Goal: Transaction & Acquisition: Obtain resource

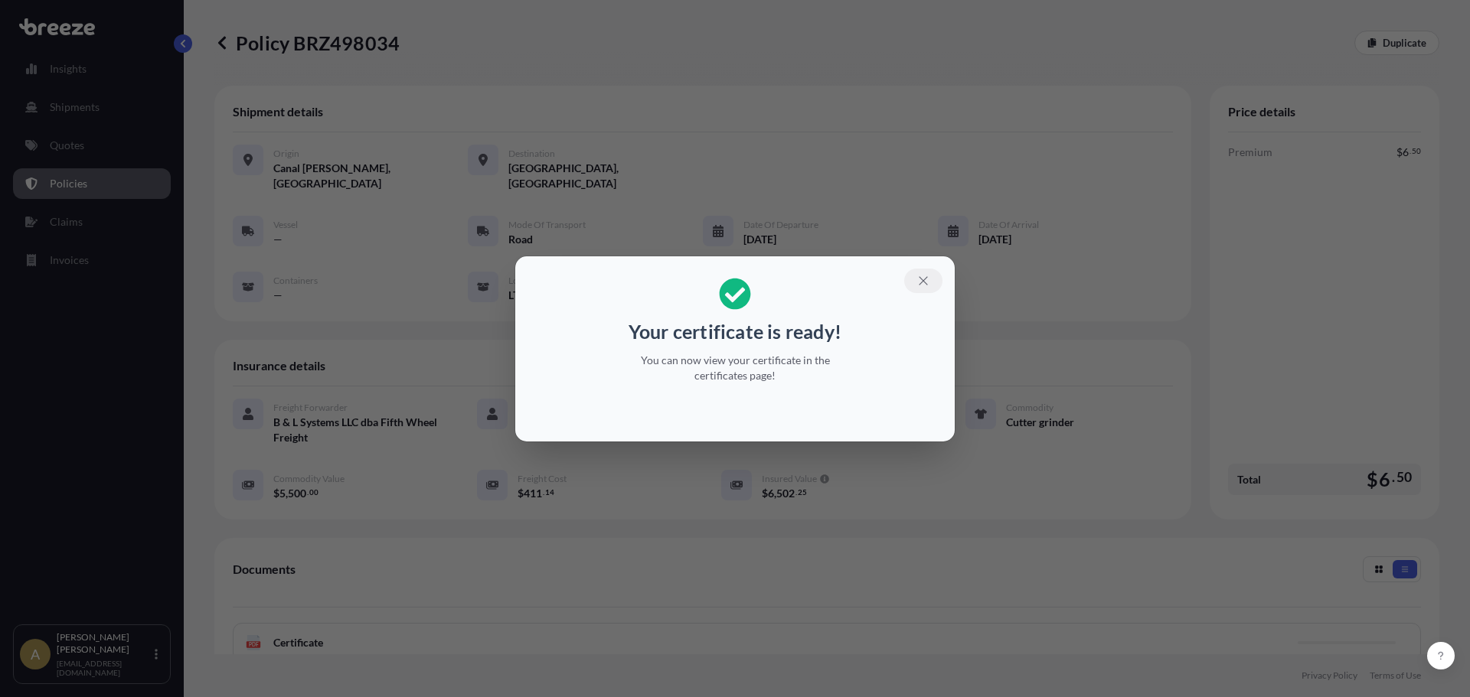
click at [928, 279] on icon "button" at bounding box center [923, 281] width 14 height 14
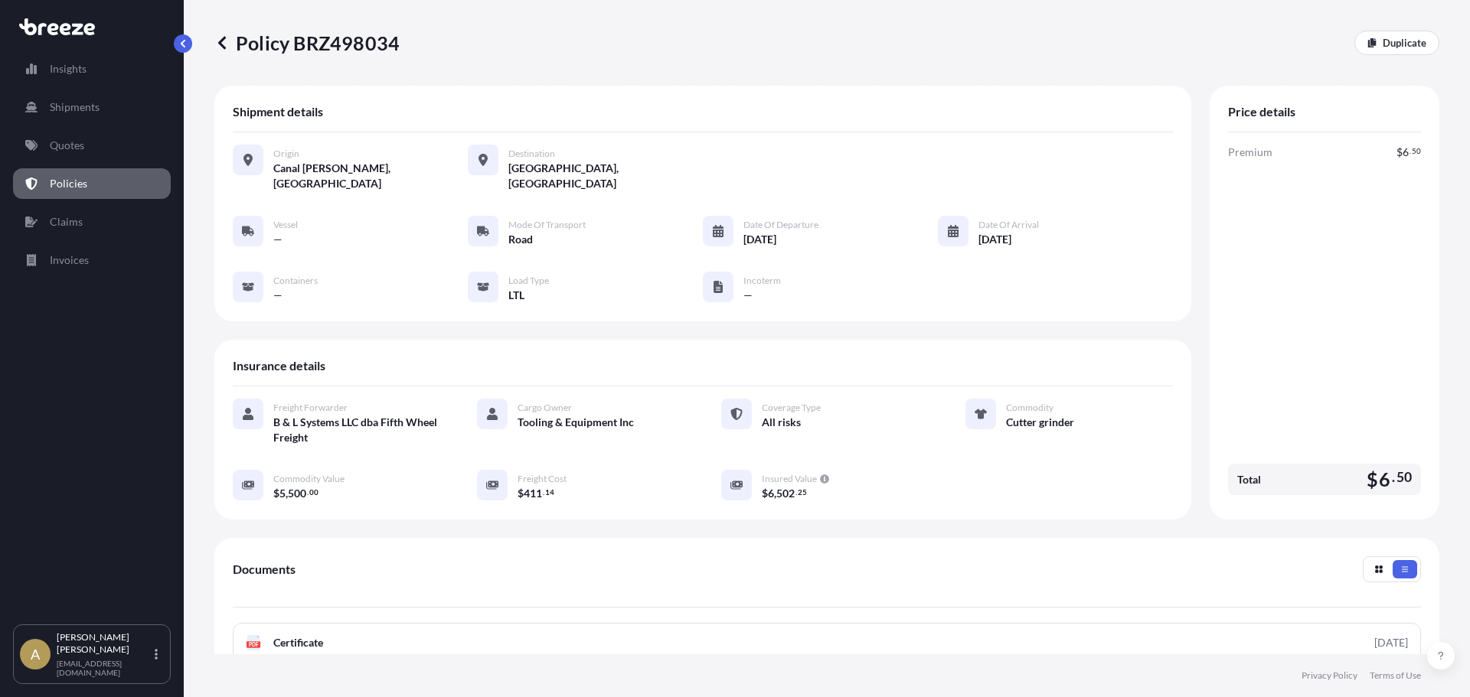
click at [80, 98] on link "Shipments" at bounding box center [92, 107] width 158 height 31
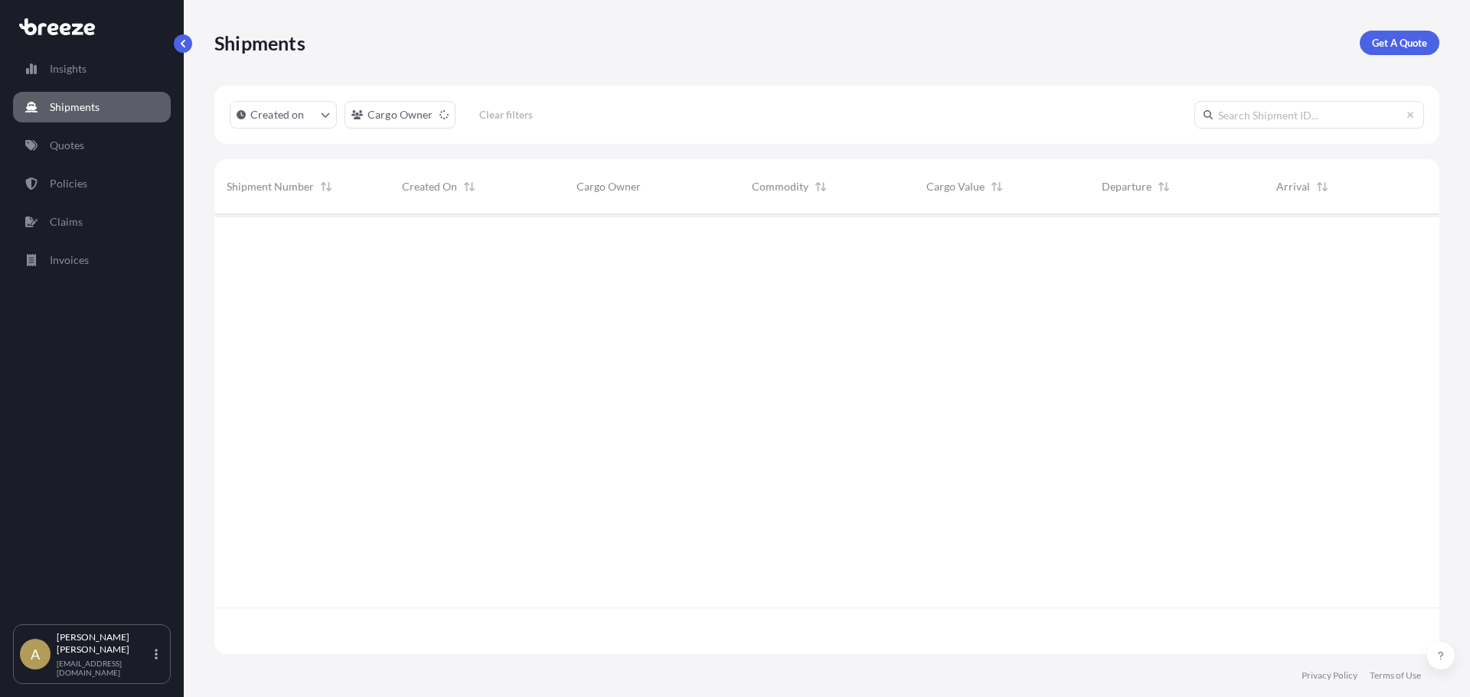
scroll to position [484, 1213]
click at [1392, 45] on p "Get A Quote" at bounding box center [1399, 42] width 55 height 15
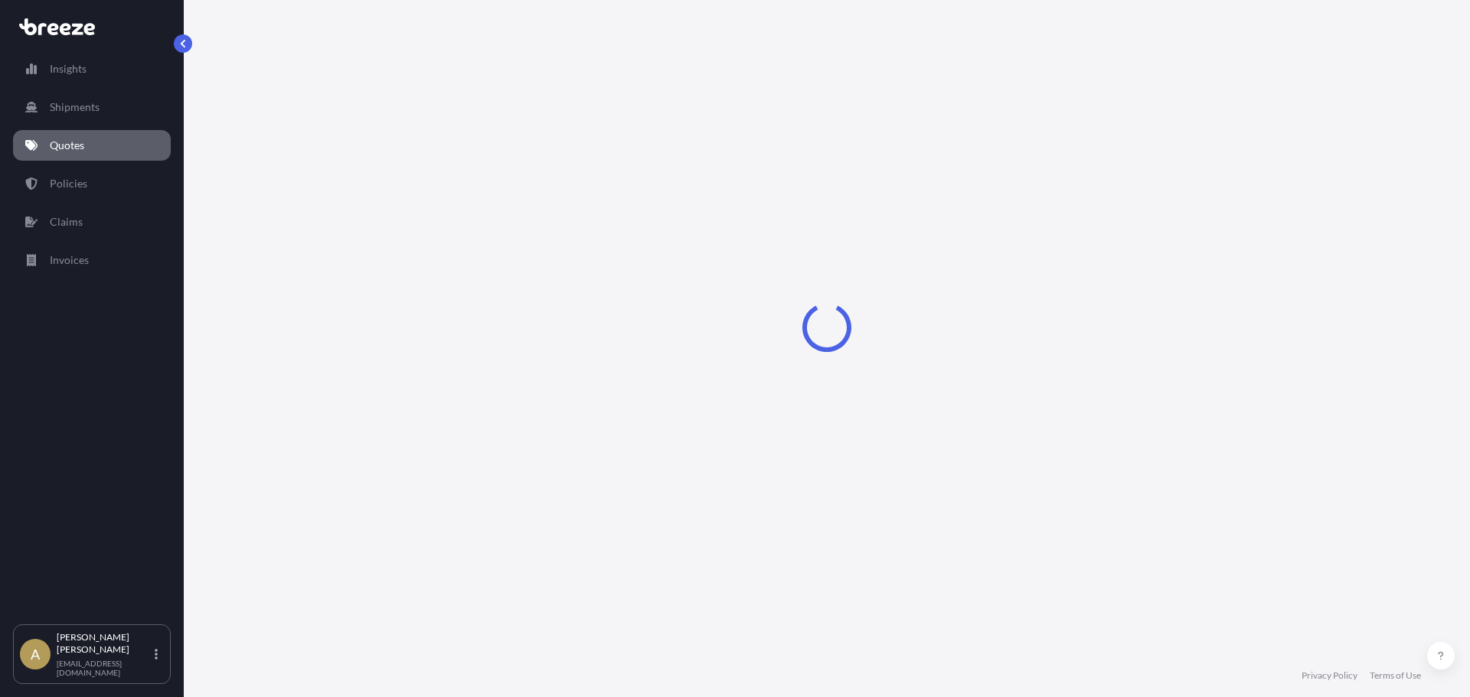
select select "Sea"
select select "1"
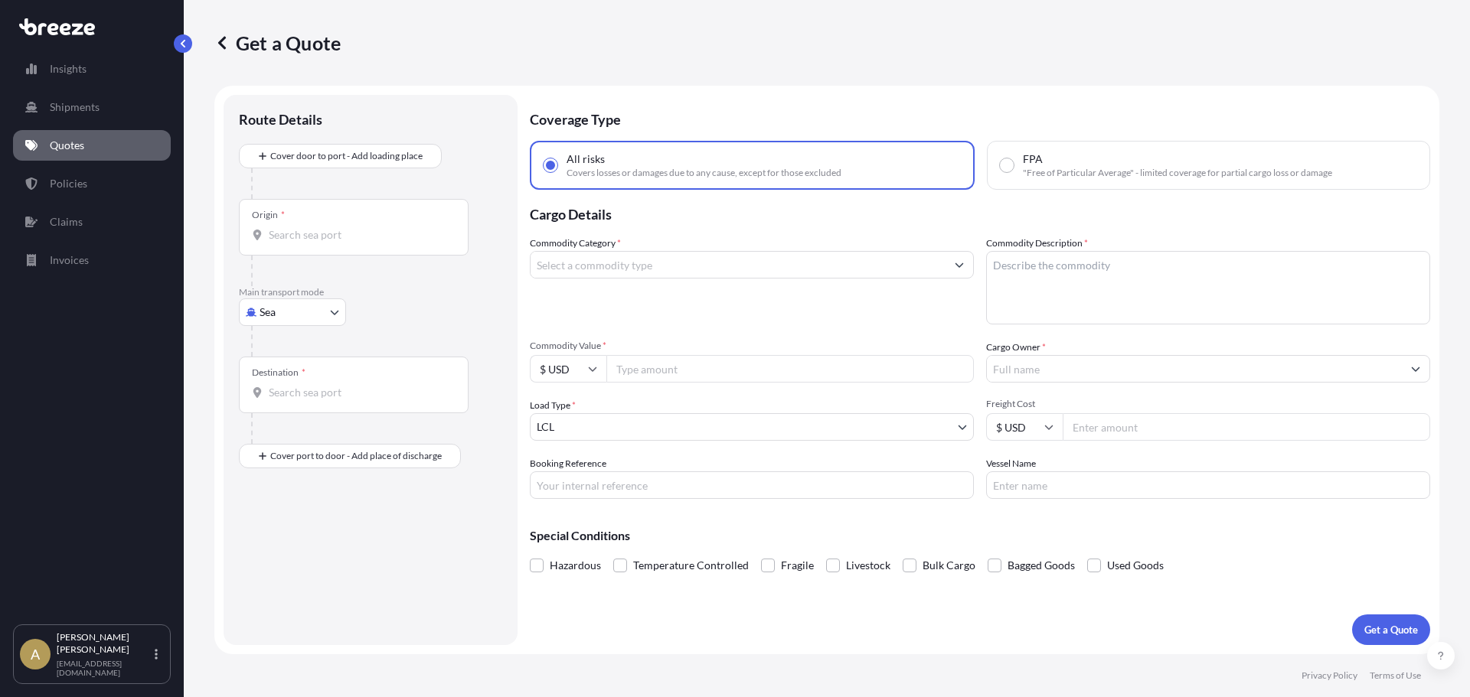
click at [288, 308] on body "Insights Shipments Quotes Policies Claims Invoices A [PERSON_NAME] [PERSON_NAME…" at bounding box center [735, 348] width 1470 height 697
click at [309, 406] on div "Road" at bounding box center [292, 407] width 95 height 28
select select "Road"
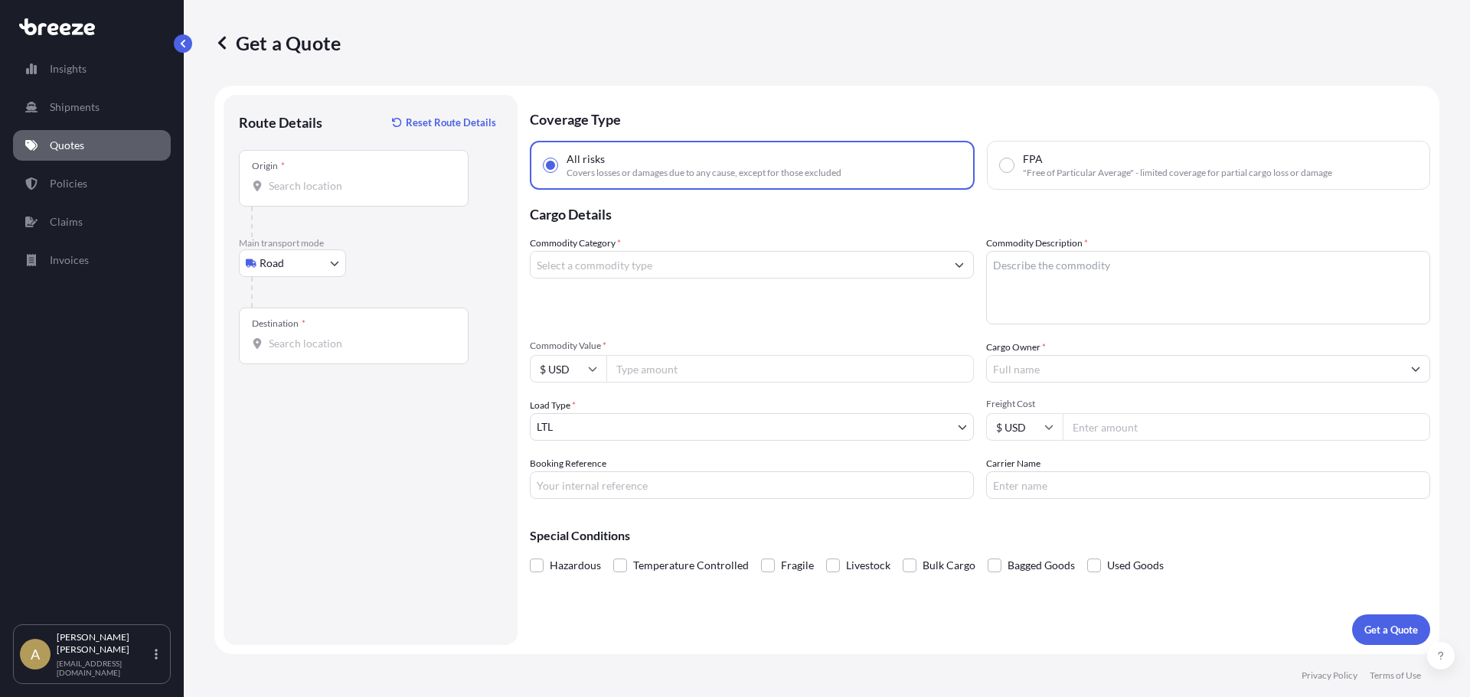
click at [348, 194] on div "Origin *" at bounding box center [354, 178] width 230 height 57
click at [348, 194] on input "Origin *" at bounding box center [359, 185] width 181 height 15
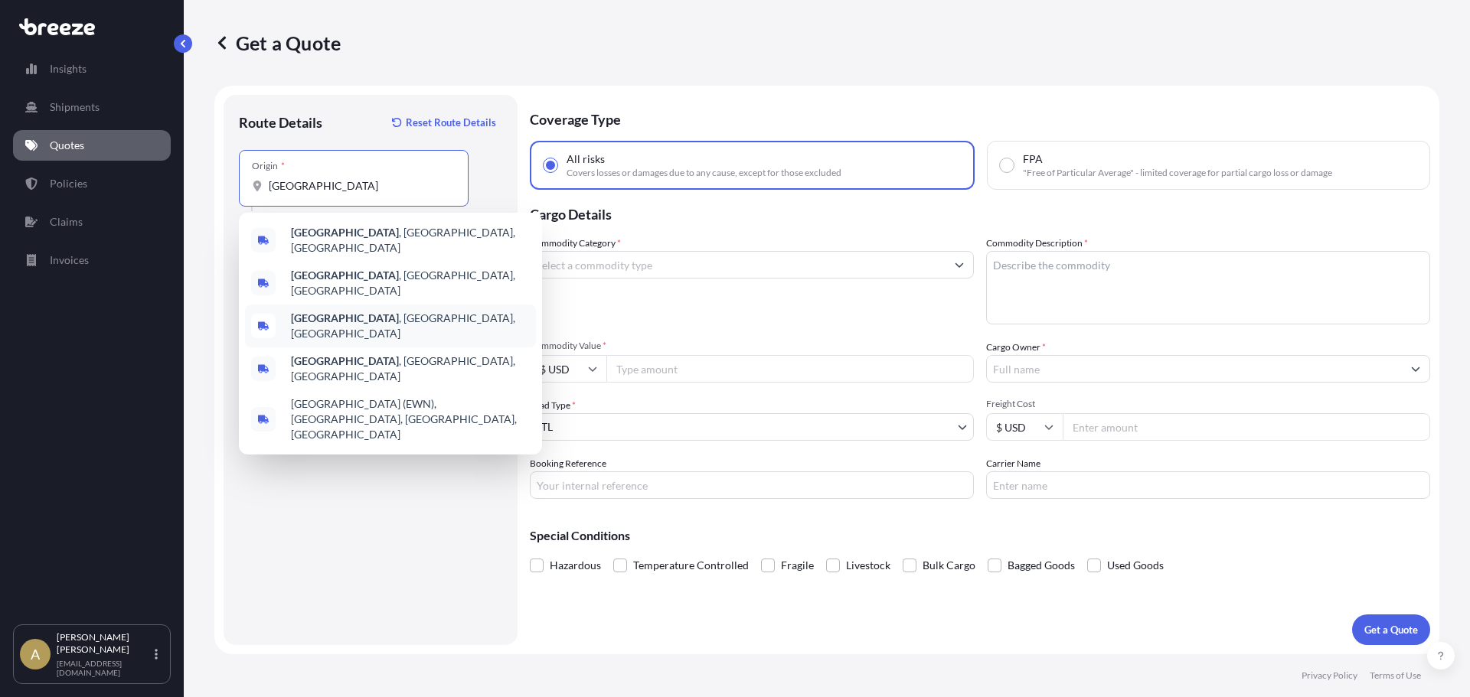
click at [393, 311] on span "[GEOGRAPHIC_DATA] , [GEOGRAPHIC_DATA], [GEOGRAPHIC_DATA]" at bounding box center [410, 326] width 239 height 31
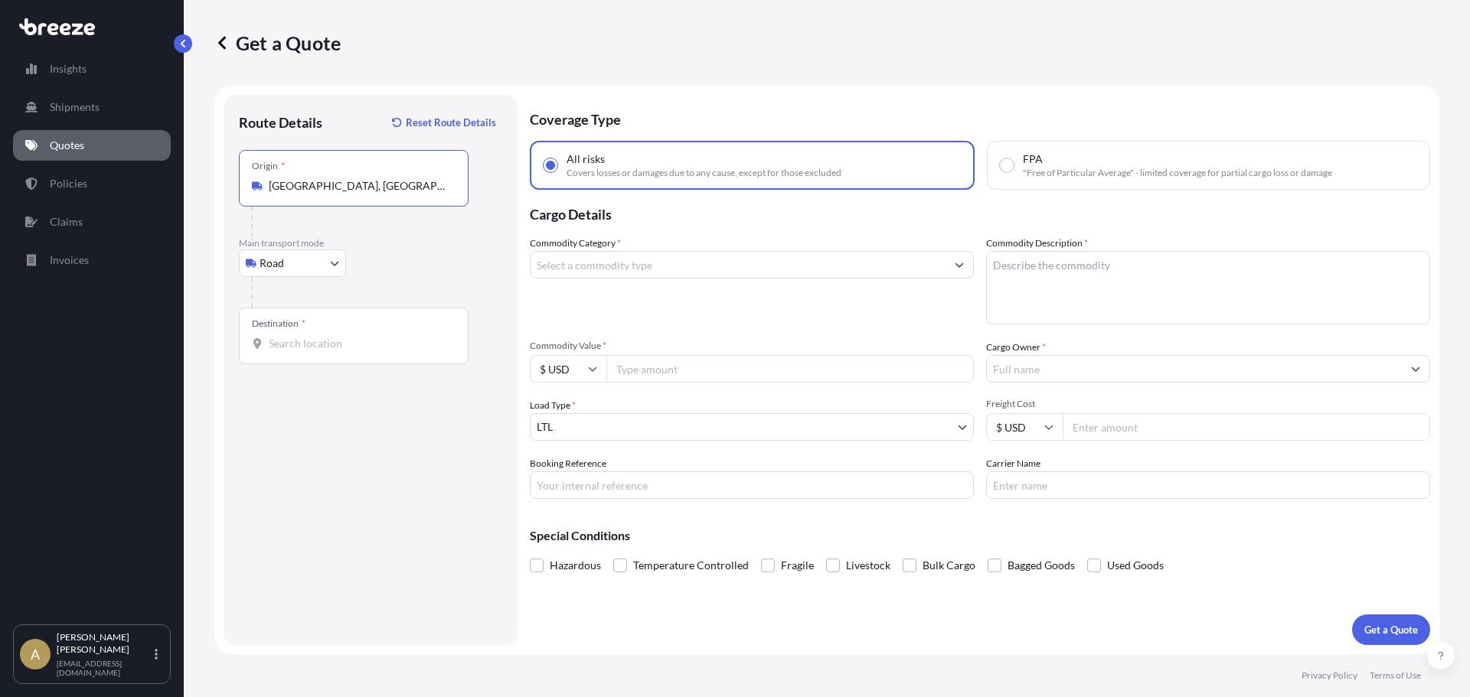
type input "[GEOGRAPHIC_DATA], [GEOGRAPHIC_DATA], [GEOGRAPHIC_DATA]"
click at [347, 344] on input "Destination *" at bounding box center [359, 343] width 181 height 15
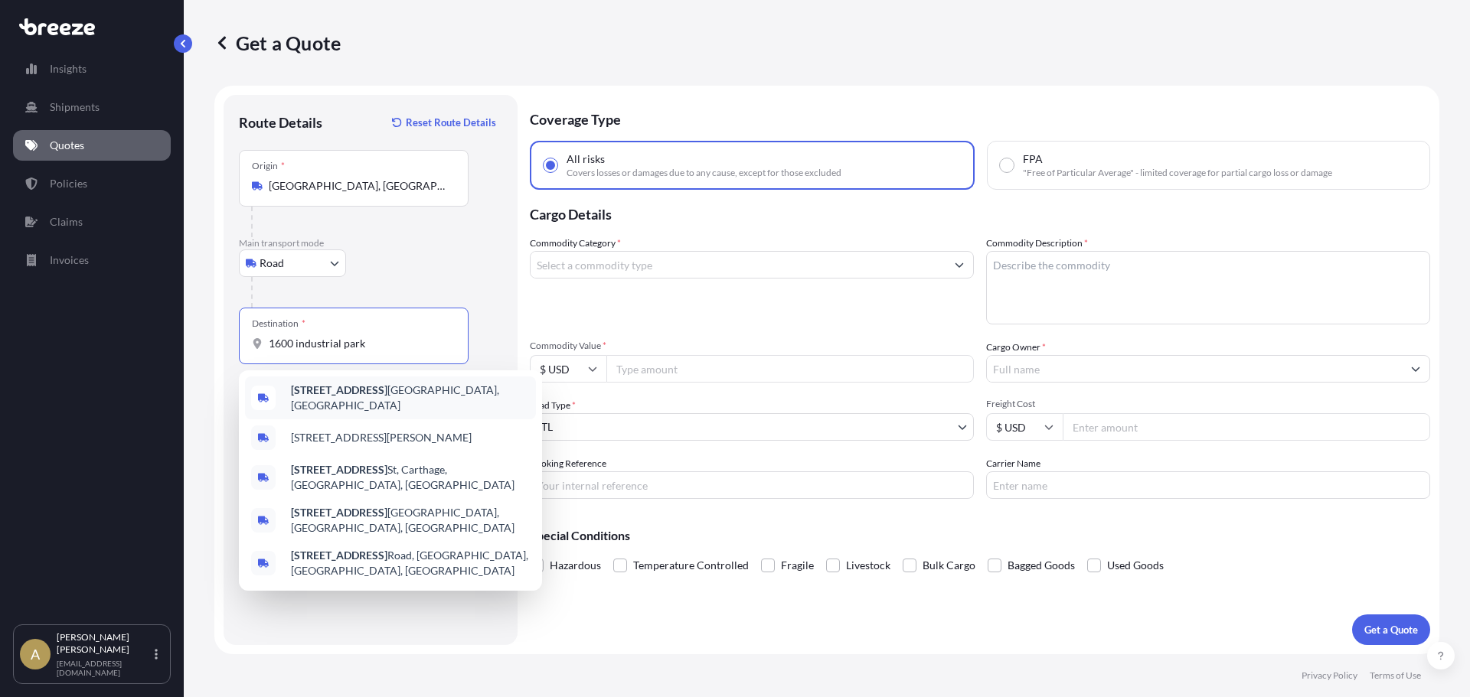
click at [380, 387] on div "[STREET_ADDRESS]" at bounding box center [390, 398] width 291 height 43
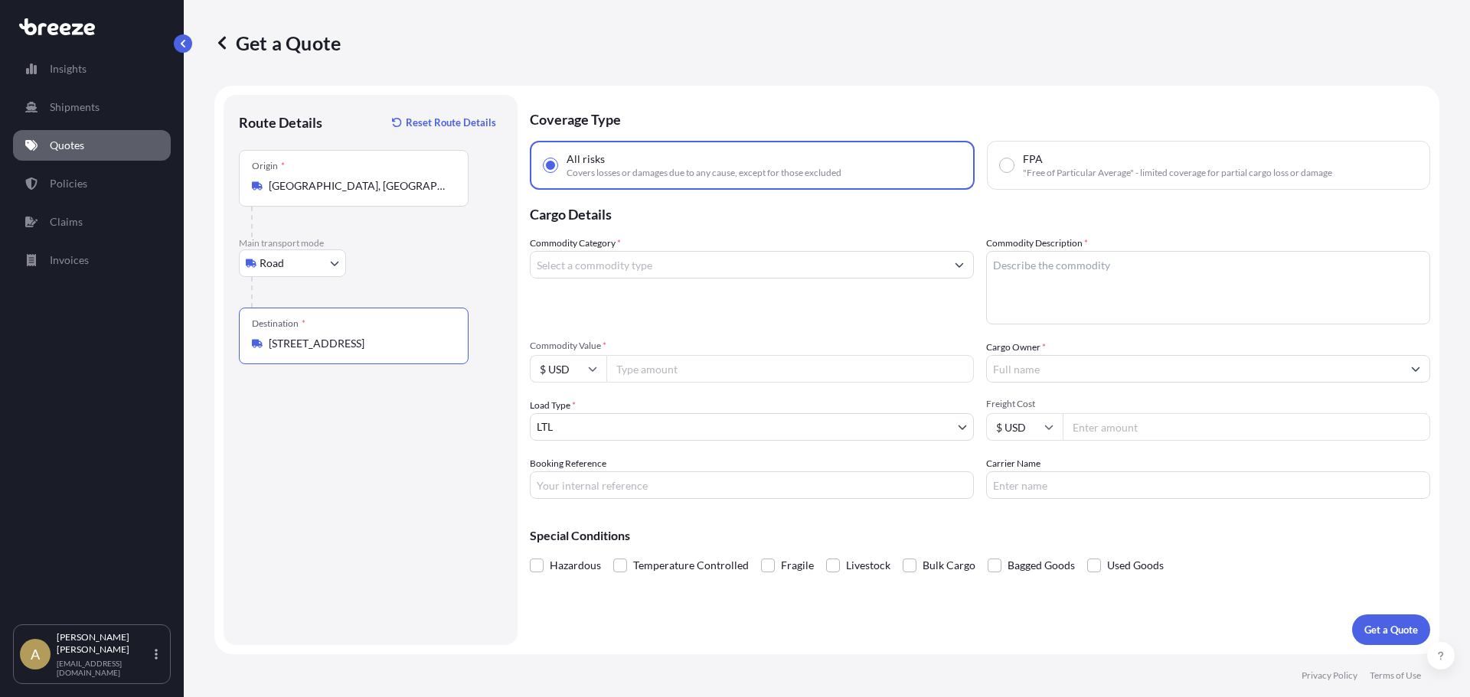
type input "[STREET_ADDRESS]"
click at [675, 273] on input "Commodity Category *" at bounding box center [737, 265] width 415 height 28
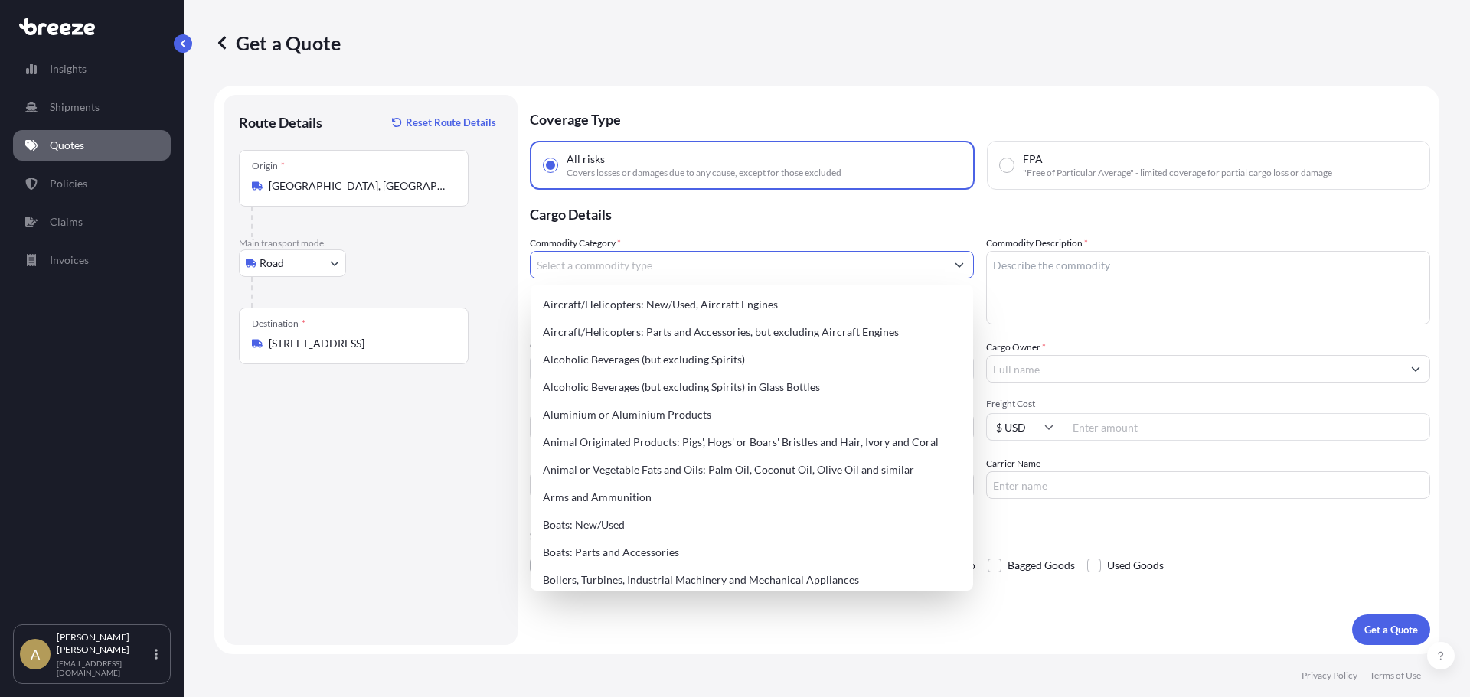
type input "b"
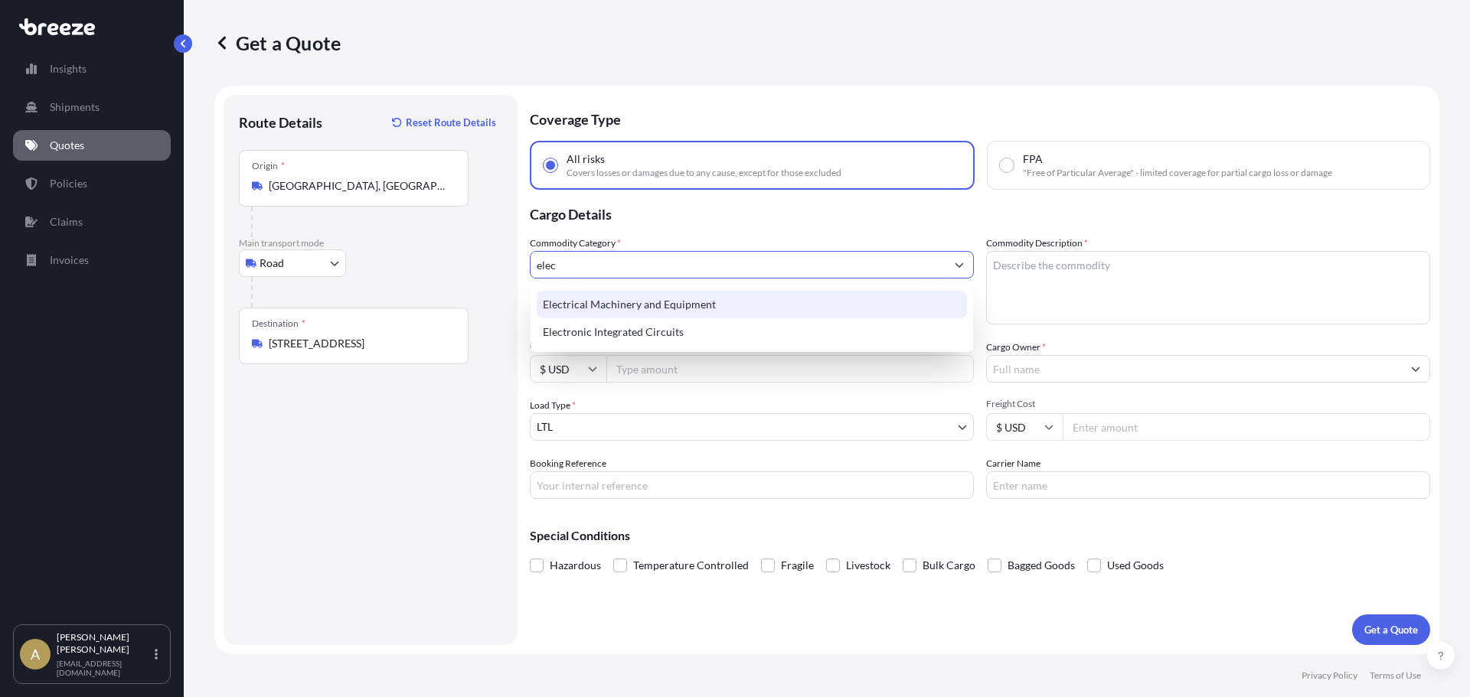
click at [674, 303] on div "Electrical Machinery and Equipment" at bounding box center [752, 305] width 430 height 28
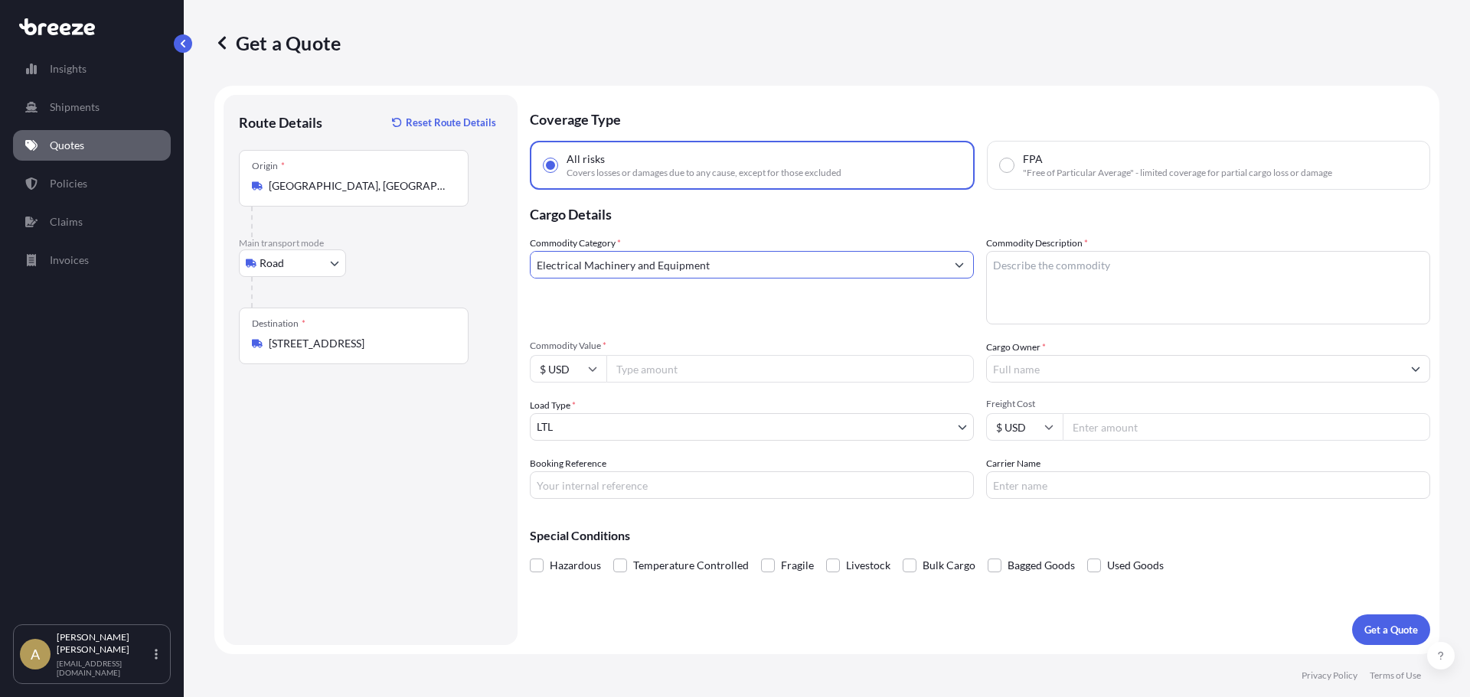
type input "Electrical Machinery and Equipment"
click at [1130, 285] on textarea "Commodity Description *" at bounding box center [1208, 287] width 444 height 73
type textarea "Batteries"
type input "2520"
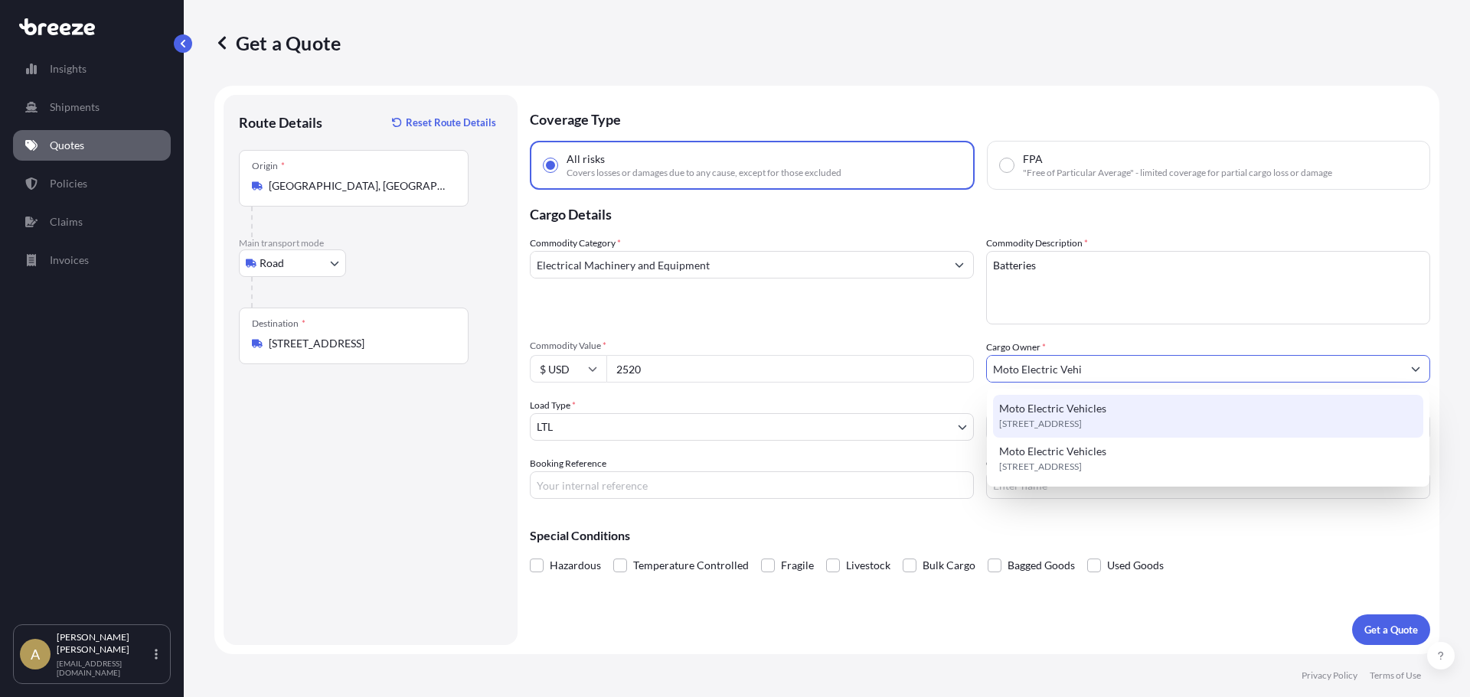
click at [1082, 416] on span "[STREET_ADDRESS]" at bounding box center [1040, 423] width 83 height 15
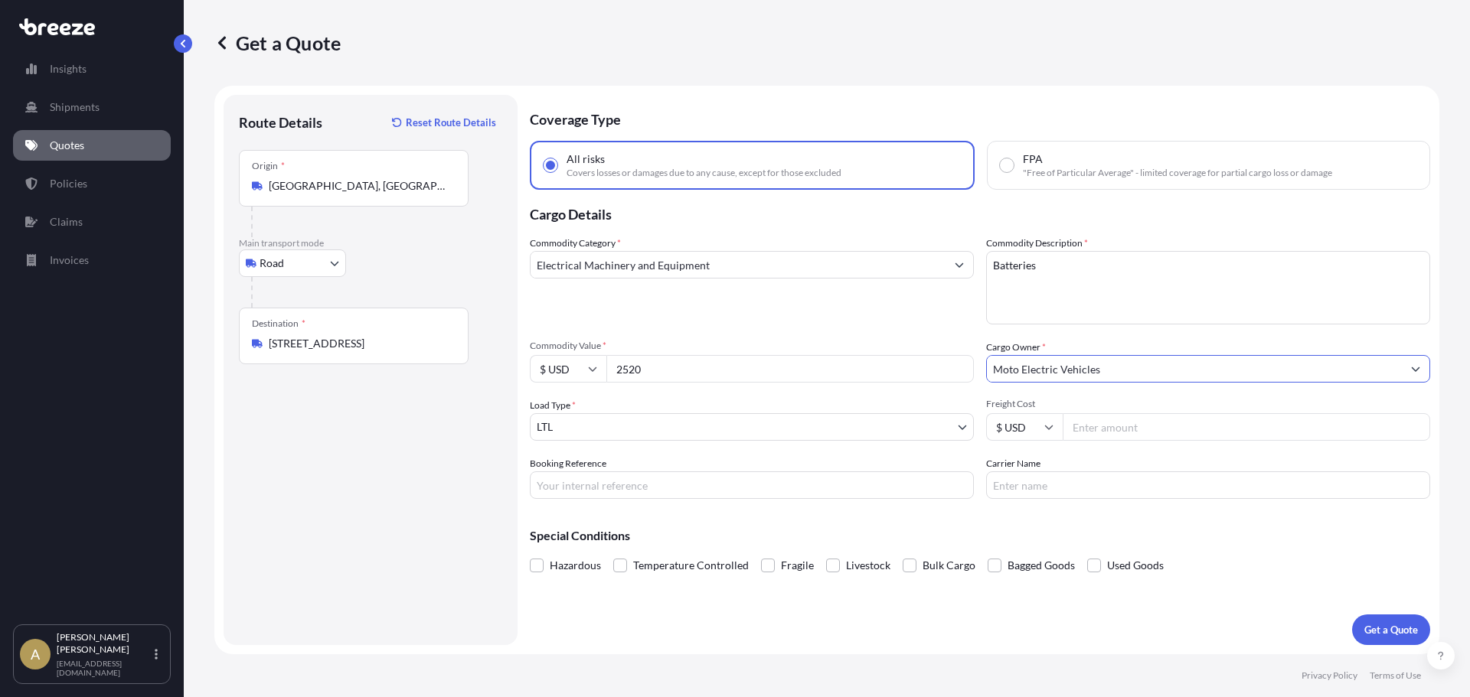
type input "Moto Electric Vehicles"
click at [1179, 431] on input "Freight Cost" at bounding box center [1245, 427] width 367 height 28
type input "225.13"
click at [1387, 625] on p "Get a Quote" at bounding box center [1391, 629] width 54 height 15
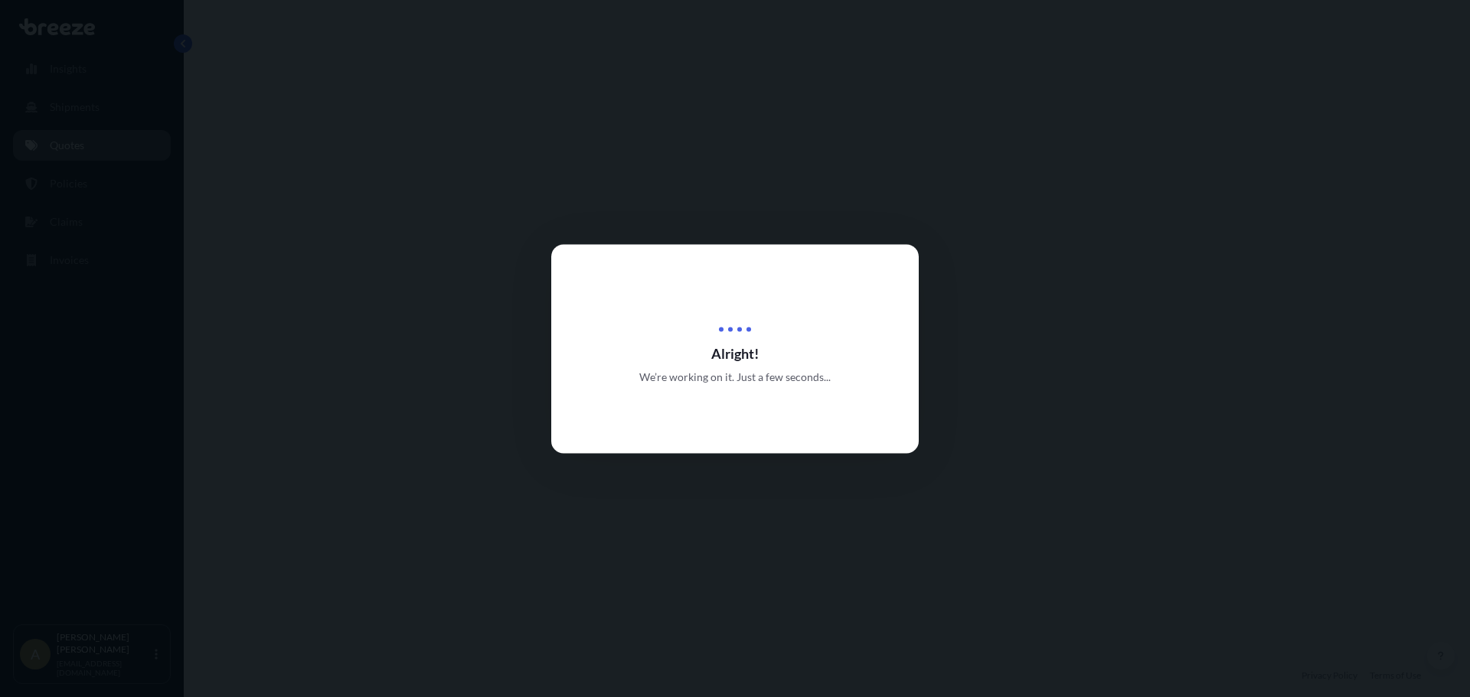
select select "Road"
select select "1"
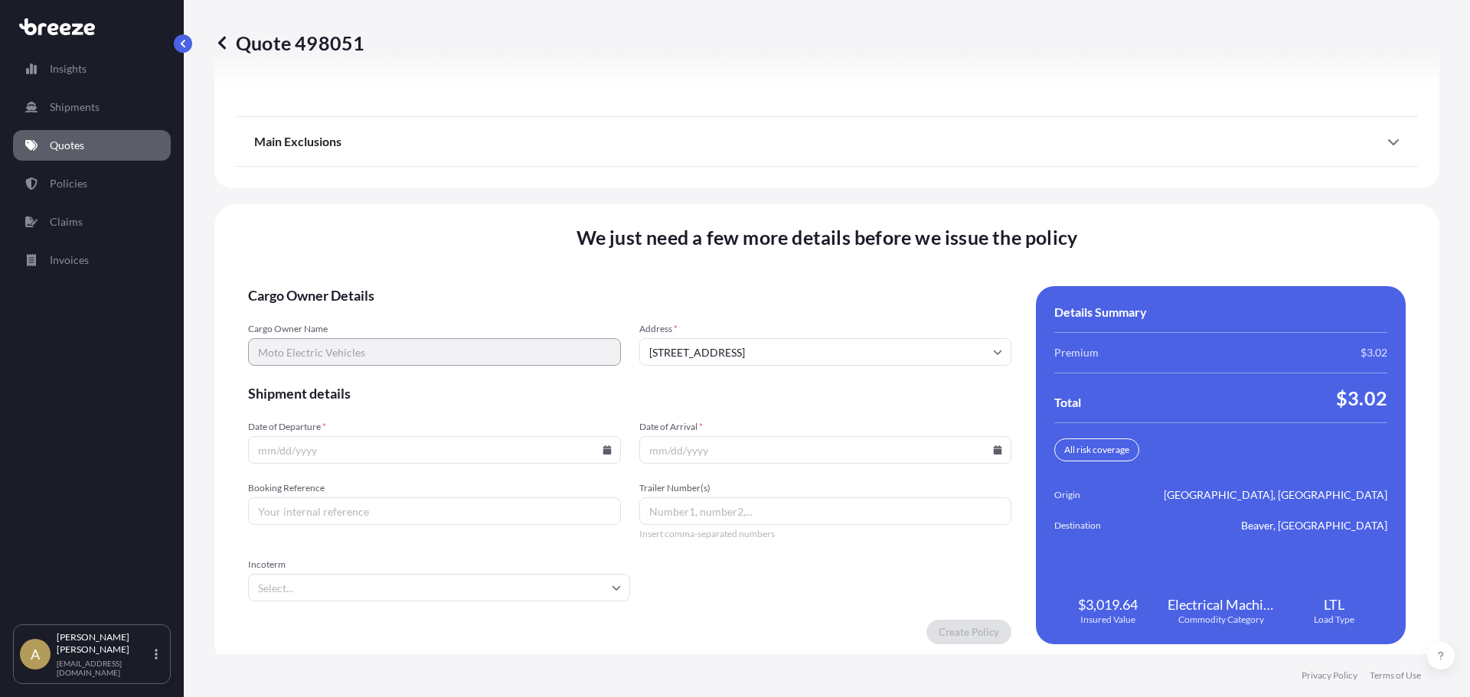
scroll to position [1976, 0]
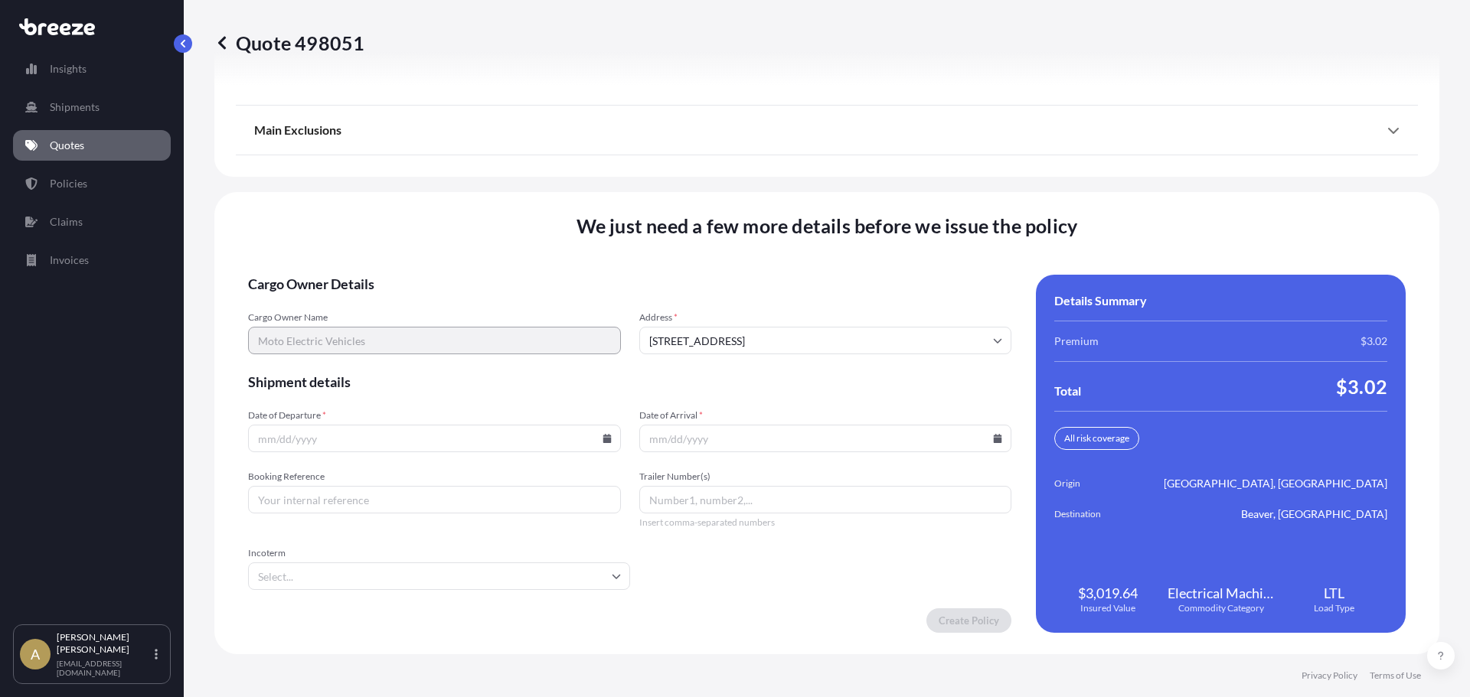
click at [604, 436] on icon at bounding box center [606, 438] width 8 height 9
click at [361, 246] on button "2" at bounding box center [361, 244] width 24 height 24
type input "[DATE]"
click at [993, 440] on icon at bounding box center [997, 438] width 8 height 9
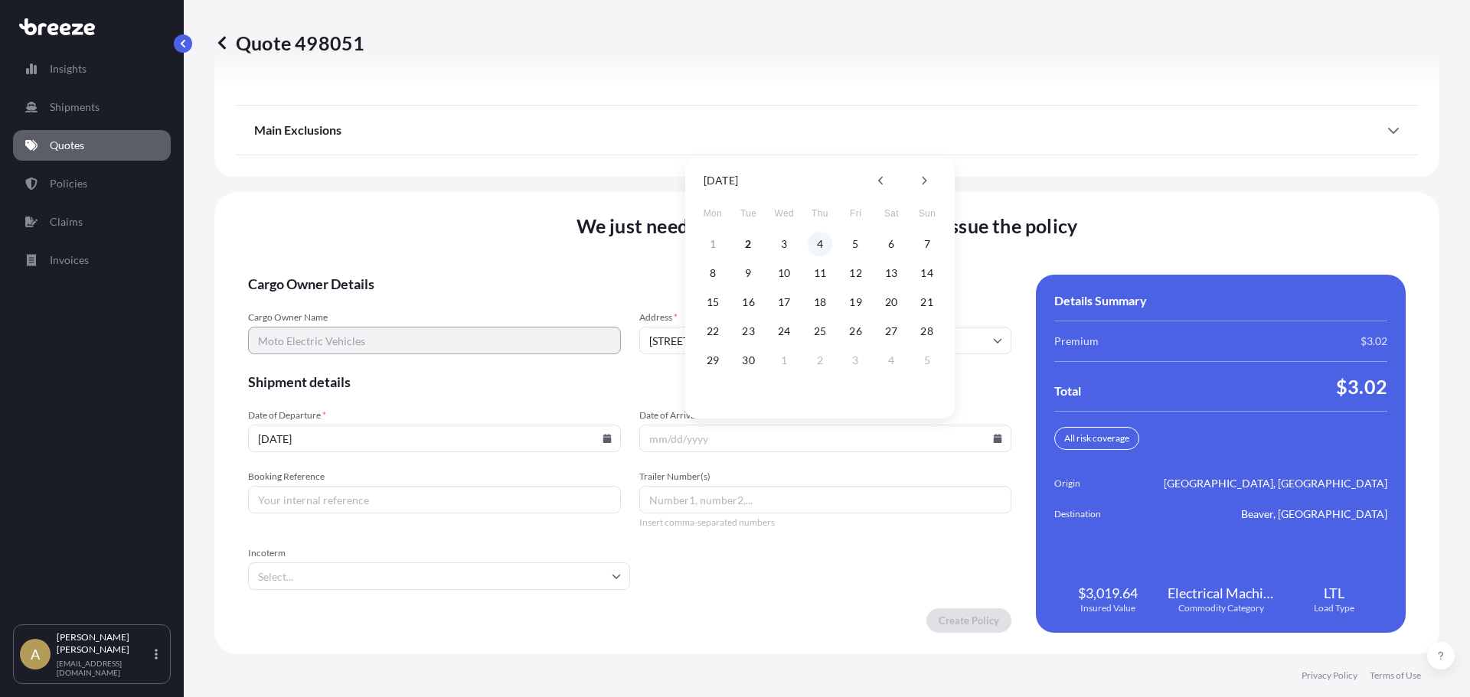
click at [817, 243] on button "4" at bounding box center [819, 244] width 24 height 24
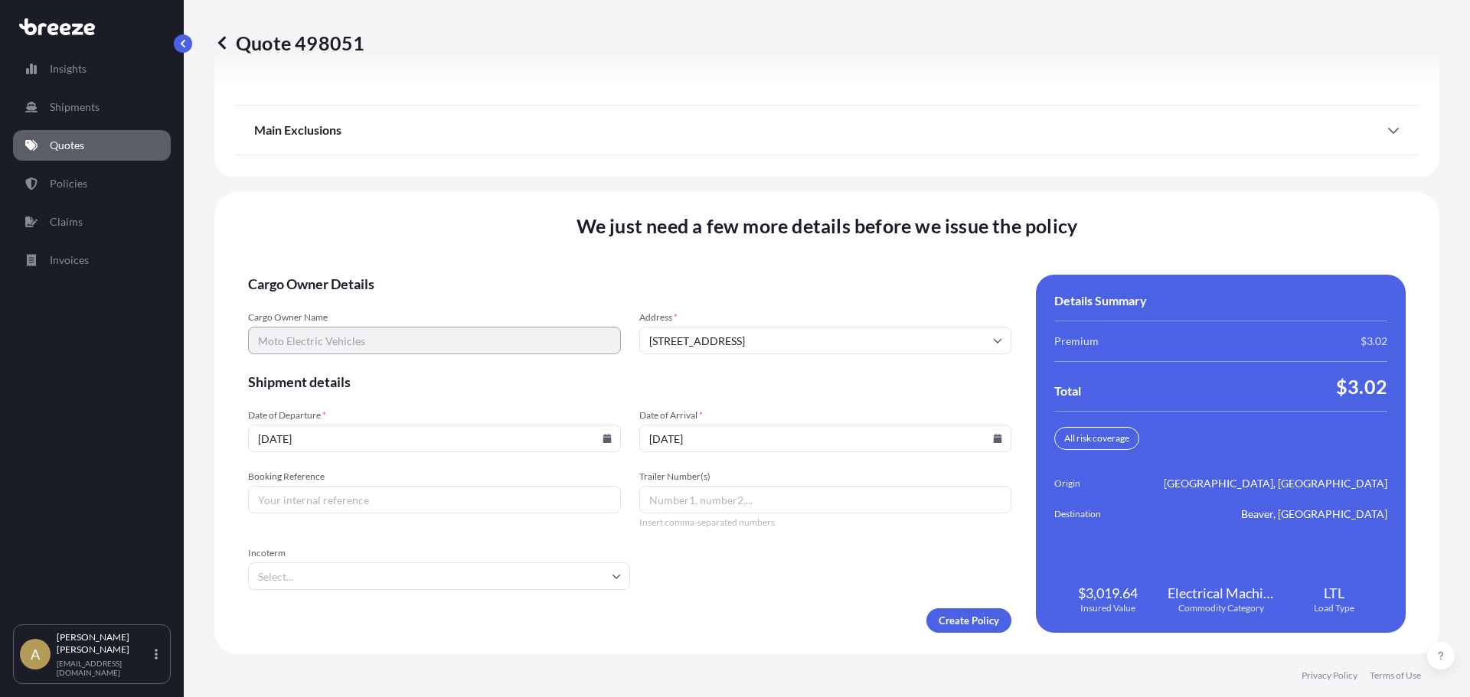
type input "[DATE]"
